Goal: Task Accomplishment & Management: Complete application form

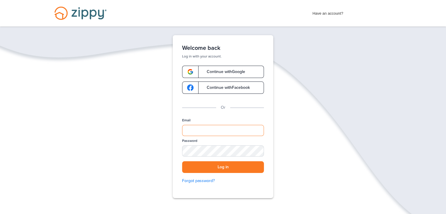
click at [197, 130] on input "Email" at bounding box center [223, 130] width 82 height 11
type input "**********"
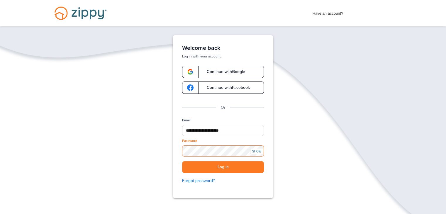
click at [182, 161] on button "Log in" at bounding box center [223, 167] width 82 height 12
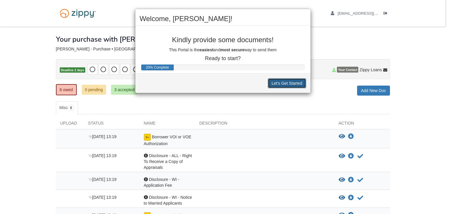
click at [280, 83] on button "Let's Get Started" at bounding box center [287, 83] width 38 height 10
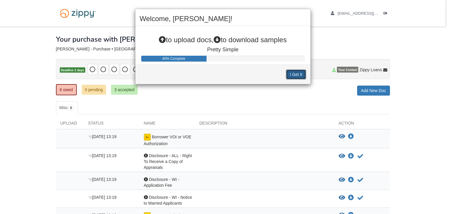
click at [293, 70] on button "I Get It" at bounding box center [296, 74] width 20 height 10
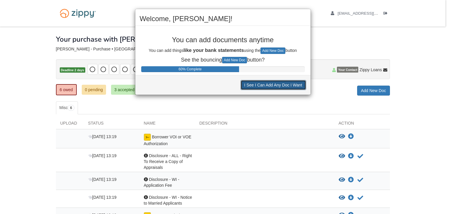
click at [287, 86] on button "I See I Can Add Any Doc I Want" at bounding box center [274, 85] width 66 height 10
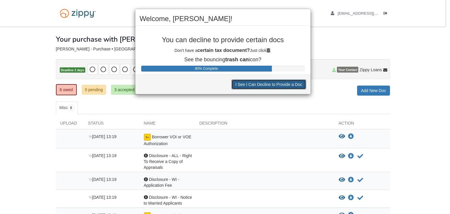
click at [287, 86] on button "I See I Can Decline to Provide a Doc" at bounding box center [269, 84] width 74 height 10
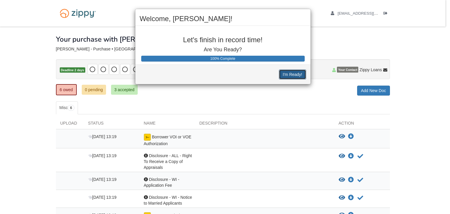
click at [295, 73] on button "I'm Ready!" at bounding box center [292, 74] width 27 height 10
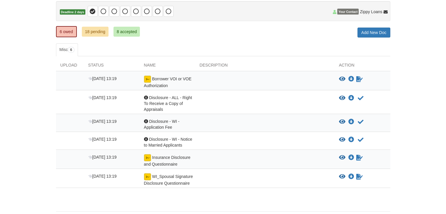
scroll to position [70, 0]
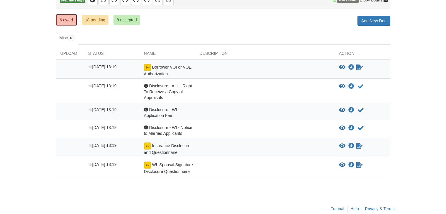
click at [168, 157] on div "[DATE] 13:19 WI_Spousal Signature Disclosure Questionnaire View blank/sample do…" at bounding box center [223, 166] width 334 height 19
click at [171, 76] on span "Insurance Disclosure and Questionnaire" at bounding box center [168, 70] width 48 height 11
click at [177, 121] on div "Aug 18 13:19 Acknowledgement Disclosure - WI - Notice to Married Applicants Vie…" at bounding box center [223, 129] width 334 height 18
click at [178, 109] on span "Disclosure - WI - Application Fee" at bounding box center [161, 112] width 35 height 11
click at [342, 108] on icon "View Disclosure - WI - Application Fee" at bounding box center [342, 110] width 6 height 6
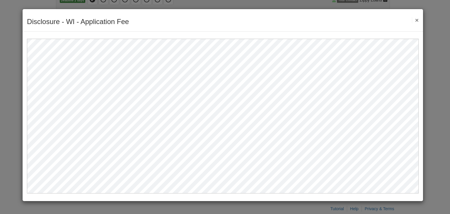
click at [417, 21] on button "×" at bounding box center [415, 20] width 7 height 6
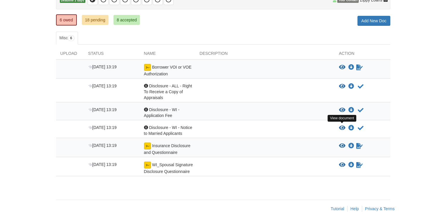
click at [342, 127] on icon "View Disclosure - WI - Notice to Married Applicants" at bounding box center [342, 128] width 6 height 6
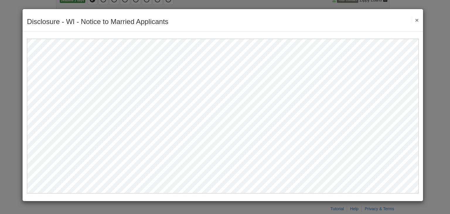
click at [416, 20] on button "×" at bounding box center [415, 20] width 7 height 6
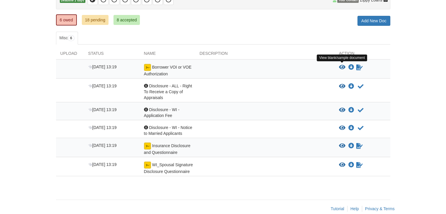
click at [345, 68] on icon "View Borrower VOI or VOE Authorization" at bounding box center [342, 68] width 6 height 6
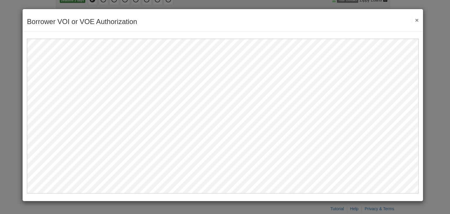
click at [416, 21] on button "×" at bounding box center [415, 20] width 7 height 6
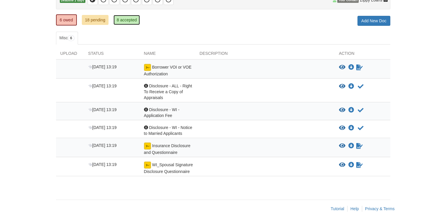
click at [134, 15] on link "8 accepted" at bounding box center [126, 20] width 27 height 10
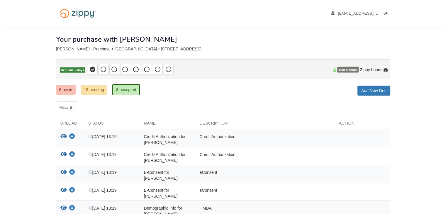
scroll to position [75, 0]
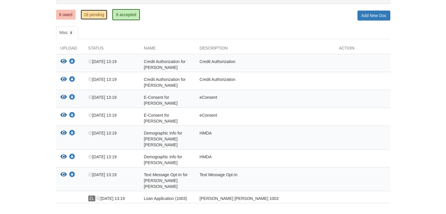
click at [99, 14] on link "18 pending" at bounding box center [94, 15] width 27 height 10
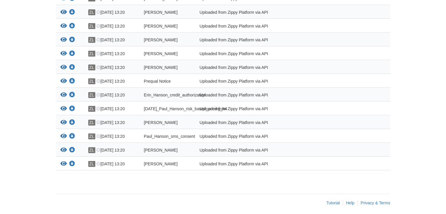
scroll to position [211, 0]
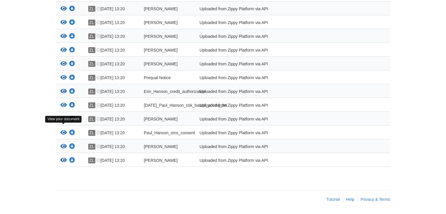
click at [63, 122] on icon "View Erin_Hanson_joint_credit" at bounding box center [63, 119] width 6 height 6
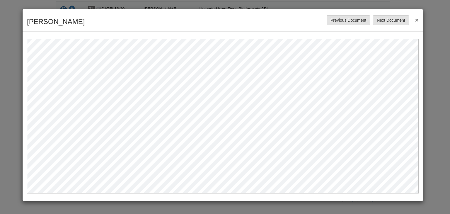
click at [418, 21] on button "×" at bounding box center [415, 20] width 7 height 11
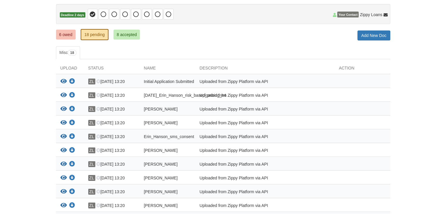
scroll to position [0, 0]
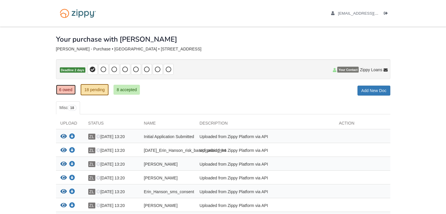
click at [61, 94] on link "6 owed" at bounding box center [66, 90] width 20 height 10
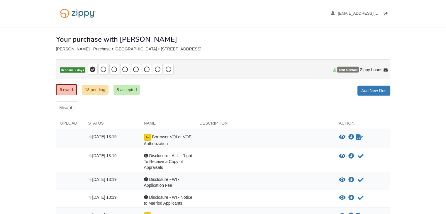
scroll to position [59, 0]
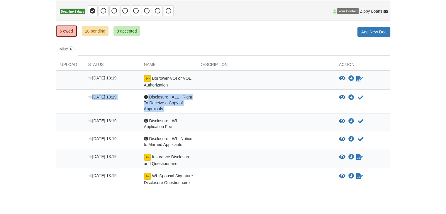
drag, startPoint x: 404, startPoint y: 115, endPoint x: 410, endPoint y: 102, distance: 14.2
click at [410, 102] on body "[EMAIL_ADDRESS][DOMAIN_NAME] Logout" at bounding box center [223, 87] width 446 height 293
click at [410, 102] on body "erinhanson21@gmail.com Logout" at bounding box center [223, 87] width 446 height 293
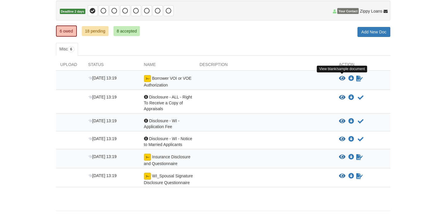
click at [342, 77] on icon "View Borrower VOI or VOE Authorization" at bounding box center [342, 79] width 6 height 6
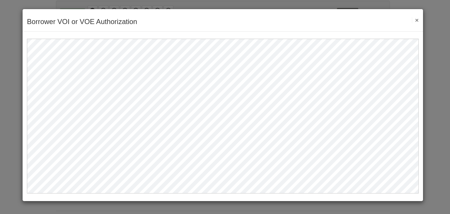
click at [417, 19] on button "×" at bounding box center [415, 20] width 7 height 6
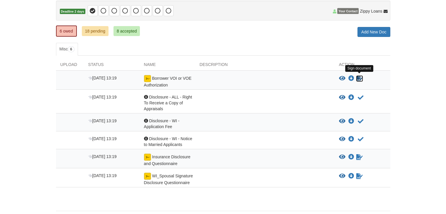
click at [358, 78] on icon "Sign Form" at bounding box center [359, 79] width 6 height 6
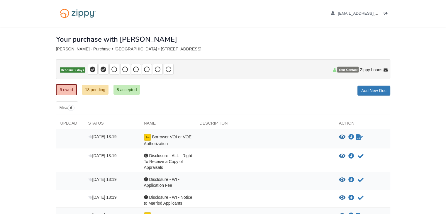
scroll to position [78, 0]
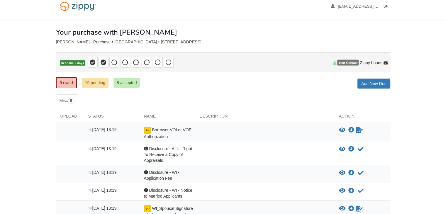
scroll to position [7, 0]
click at [357, 128] on icon "Waiting for your co-borrower to e-sign" at bounding box center [359, 130] width 6 height 6
click at [359, 150] on icon "Acknowledge receipt of document" at bounding box center [361, 149] width 6 height 6
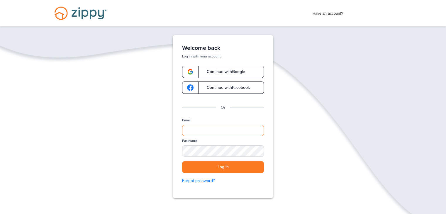
click at [234, 129] on input "Email" at bounding box center [223, 130] width 82 height 11
type input "**********"
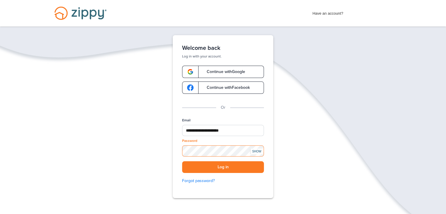
click at [182, 161] on button "Log in" at bounding box center [223, 167] width 82 height 12
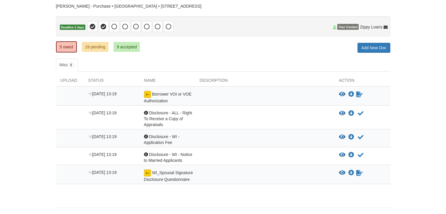
scroll to position [50, 0]
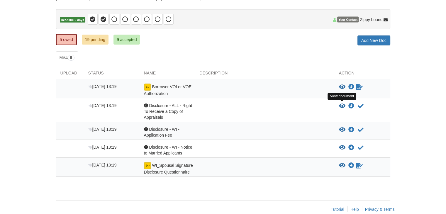
click at [342, 104] on icon "View Disclosure - ALL - Right To Receive a Copy of Appraisals" at bounding box center [342, 106] width 6 height 6
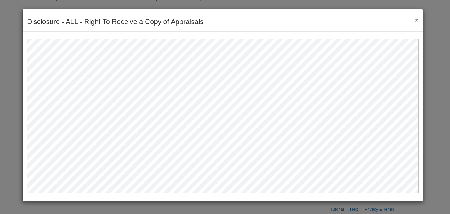
click at [420, 19] on div "Disclosure - ALL - Right To Receive a Copy of Appraisals Save Cancel Previous D…" at bounding box center [223, 20] width 401 height 23
click at [416, 19] on button "×" at bounding box center [415, 20] width 7 height 6
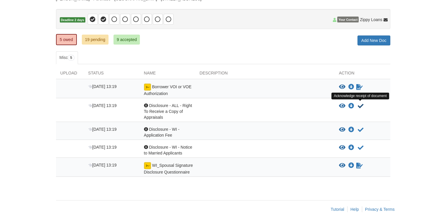
click at [358, 106] on icon "Acknowledge receipt of document" at bounding box center [361, 106] width 6 height 6
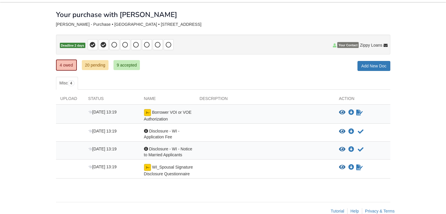
scroll to position [26, 0]
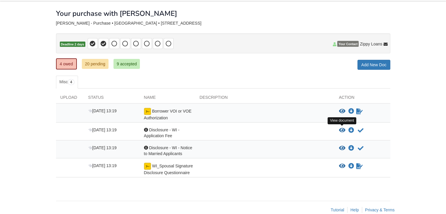
click at [342, 129] on icon "View Disclosure - WI - Application Fee" at bounding box center [342, 131] width 6 height 6
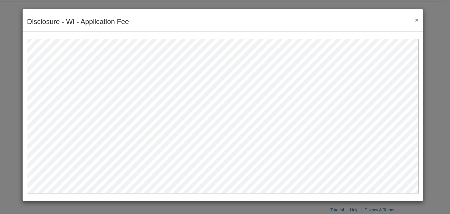
click at [415, 21] on button "×" at bounding box center [415, 20] width 7 height 6
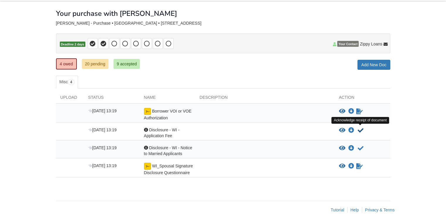
click at [361, 129] on icon "Acknowledge receipt of document" at bounding box center [361, 131] width 6 height 6
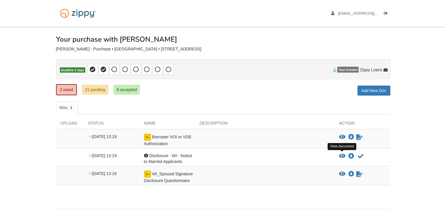
click at [341, 155] on icon "View Disclosure - WI - Notice to Married Applicants" at bounding box center [342, 156] width 6 height 6
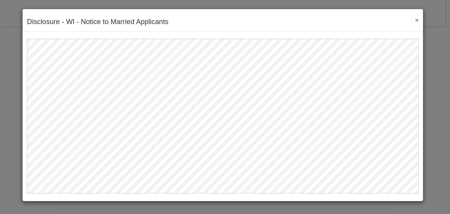
click at [415, 15] on div "Disclosure - WI - Notice to Married Applicants Save Cancel Previous Document Ne…" at bounding box center [223, 20] width 401 height 23
click at [416, 19] on button "×" at bounding box center [415, 20] width 7 height 6
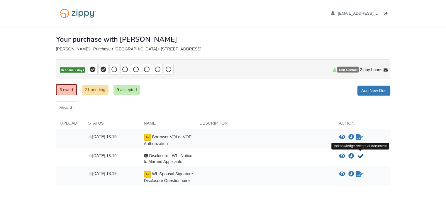
click at [359, 157] on icon "Acknowledge receipt of document" at bounding box center [361, 156] width 6 height 6
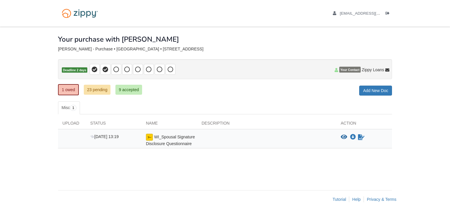
click at [284, 176] on div "× × × Pending Add Document Notice document will be included in the email sent t…" at bounding box center [225, 106] width 334 height 158
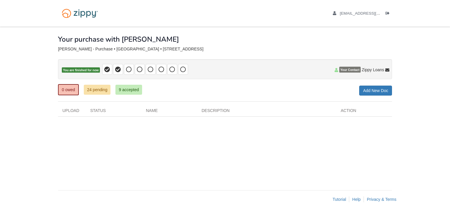
click at [18, 73] on body "erinhanson21@gmail.com Logout" at bounding box center [225, 107] width 450 height 214
click at [99, 92] on link "24 pending" at bounding box center [97, 90] width 27 height 10
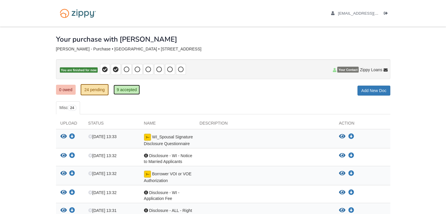
click at [136, 88] on link "9 accepted" at bounding box center [126, 90] width 27 height 10
